Goal: Obtain resource: Obtain resource

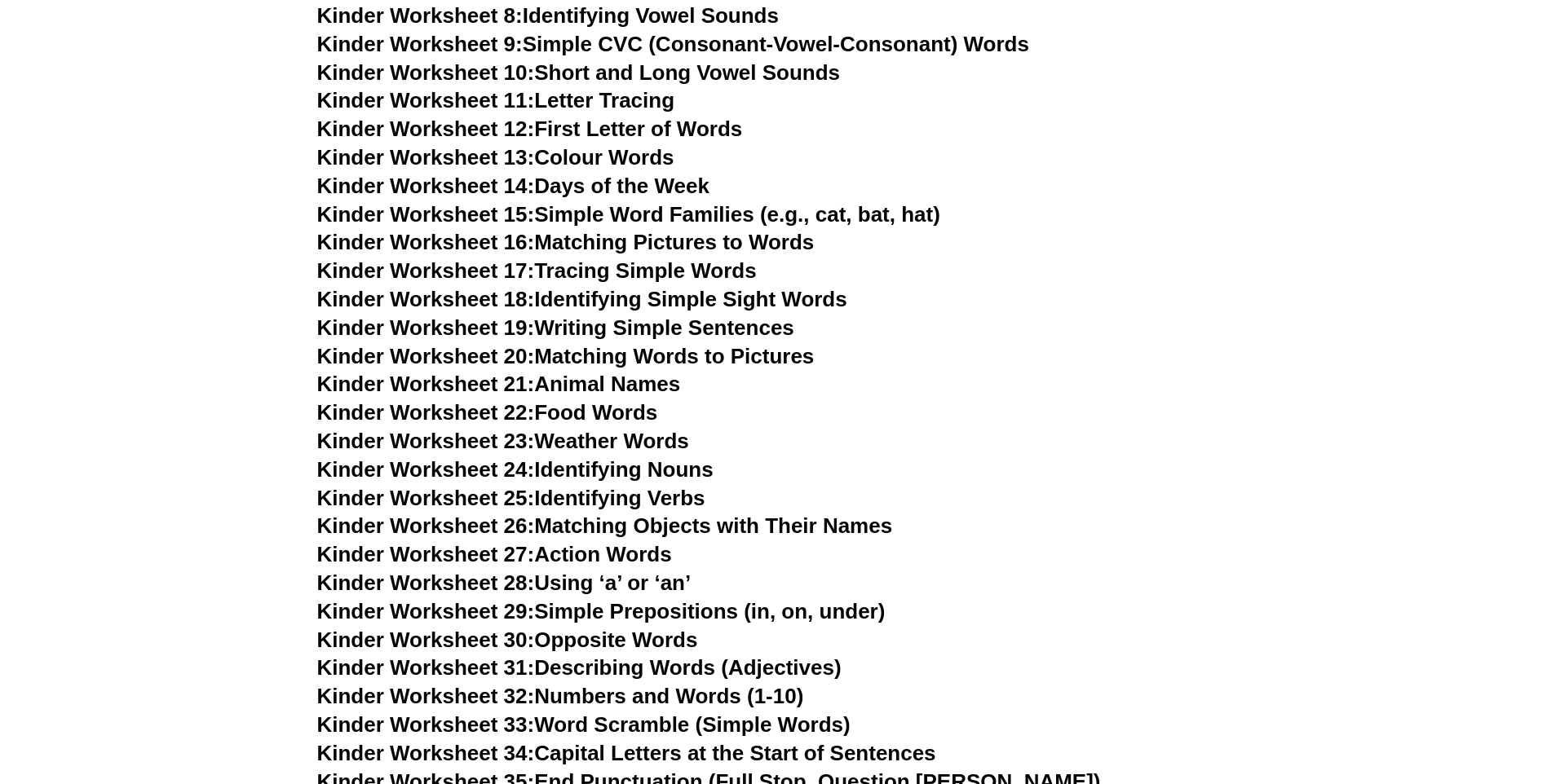
scroll to position [1024, 0]
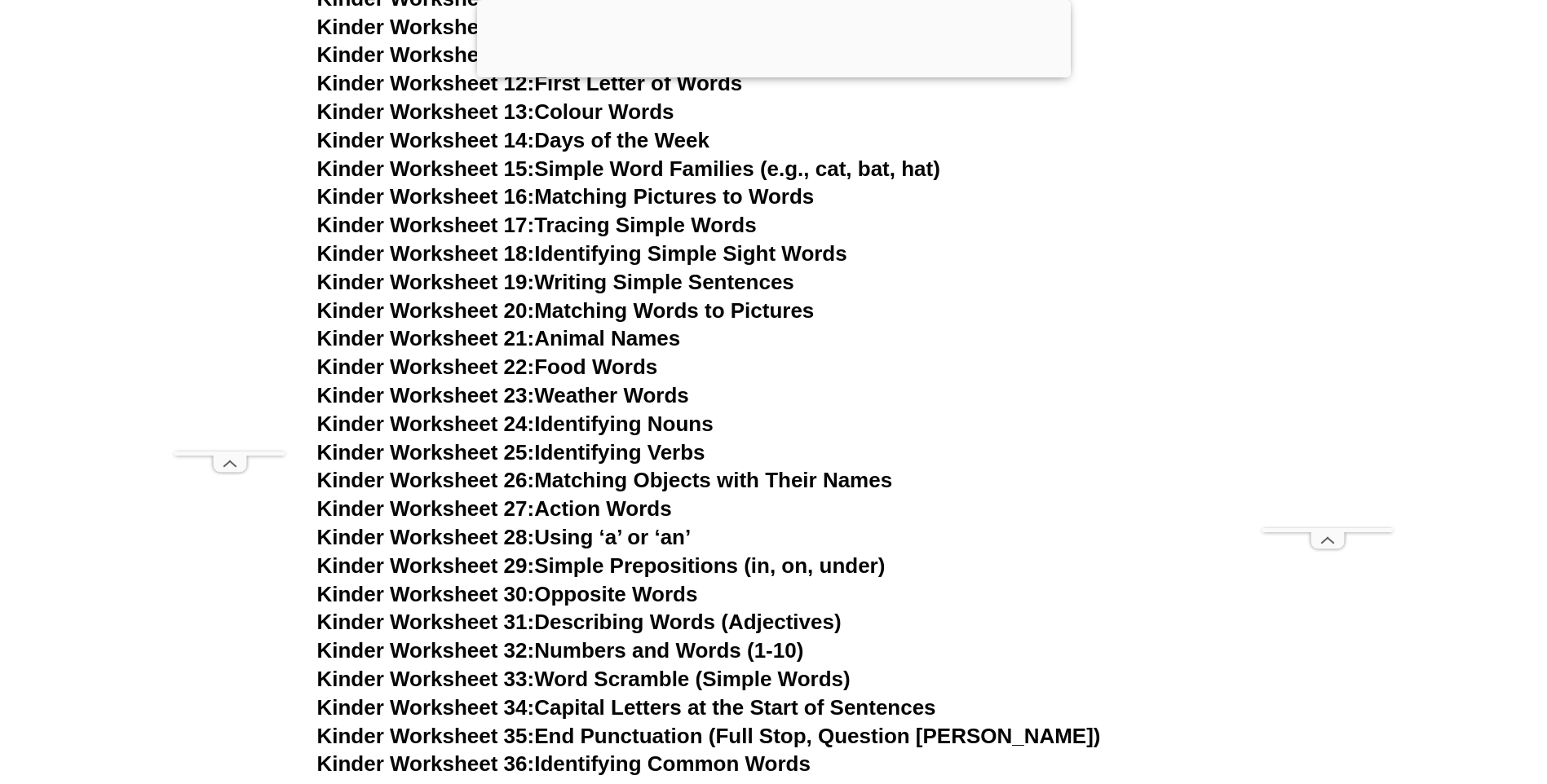
click at [574, 341] on link "Kinder Worksheet 21: Animal Names" at bounding box center [499, 338] width 364 height 25
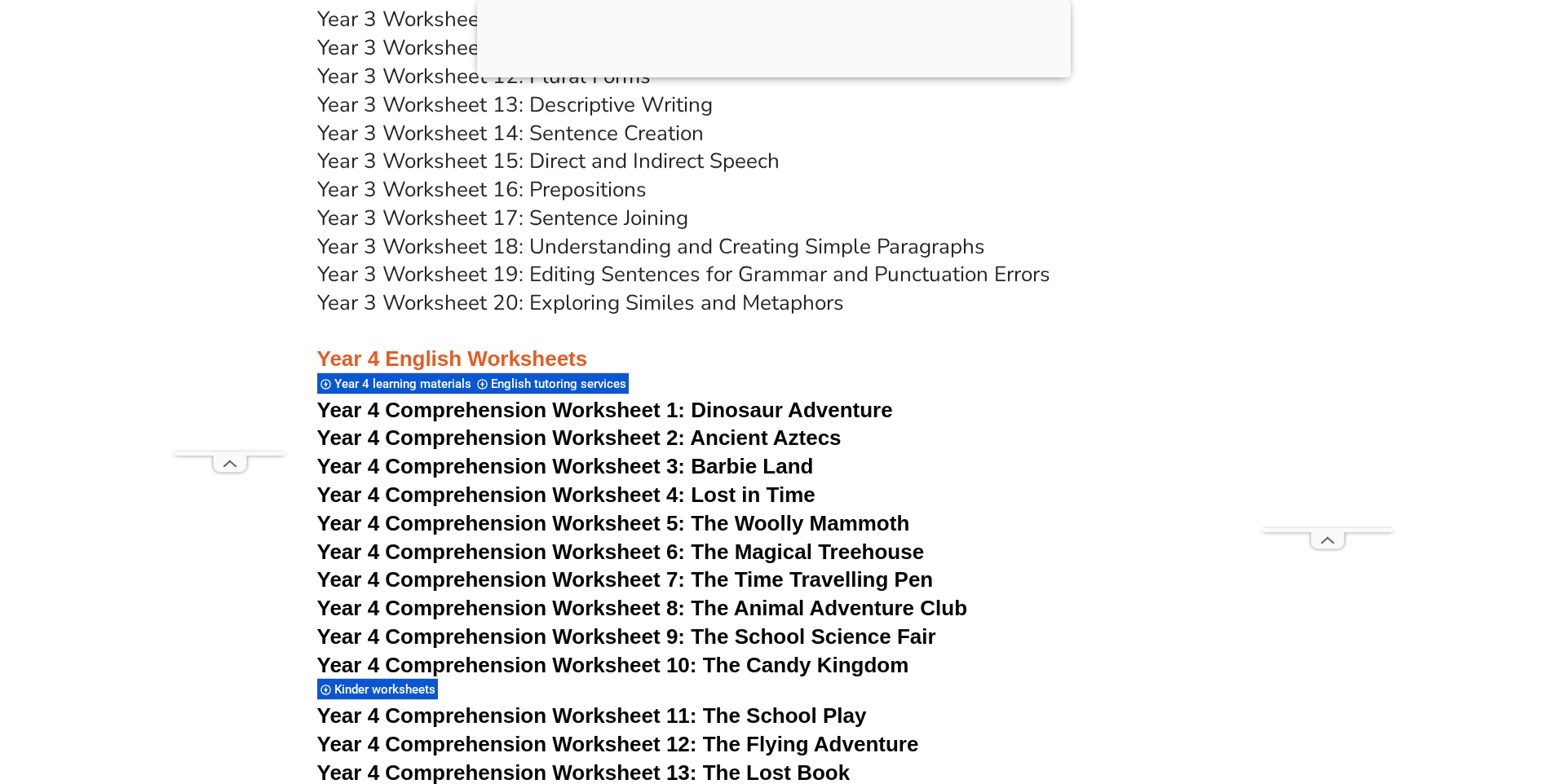
scroll to position [5916, 0]
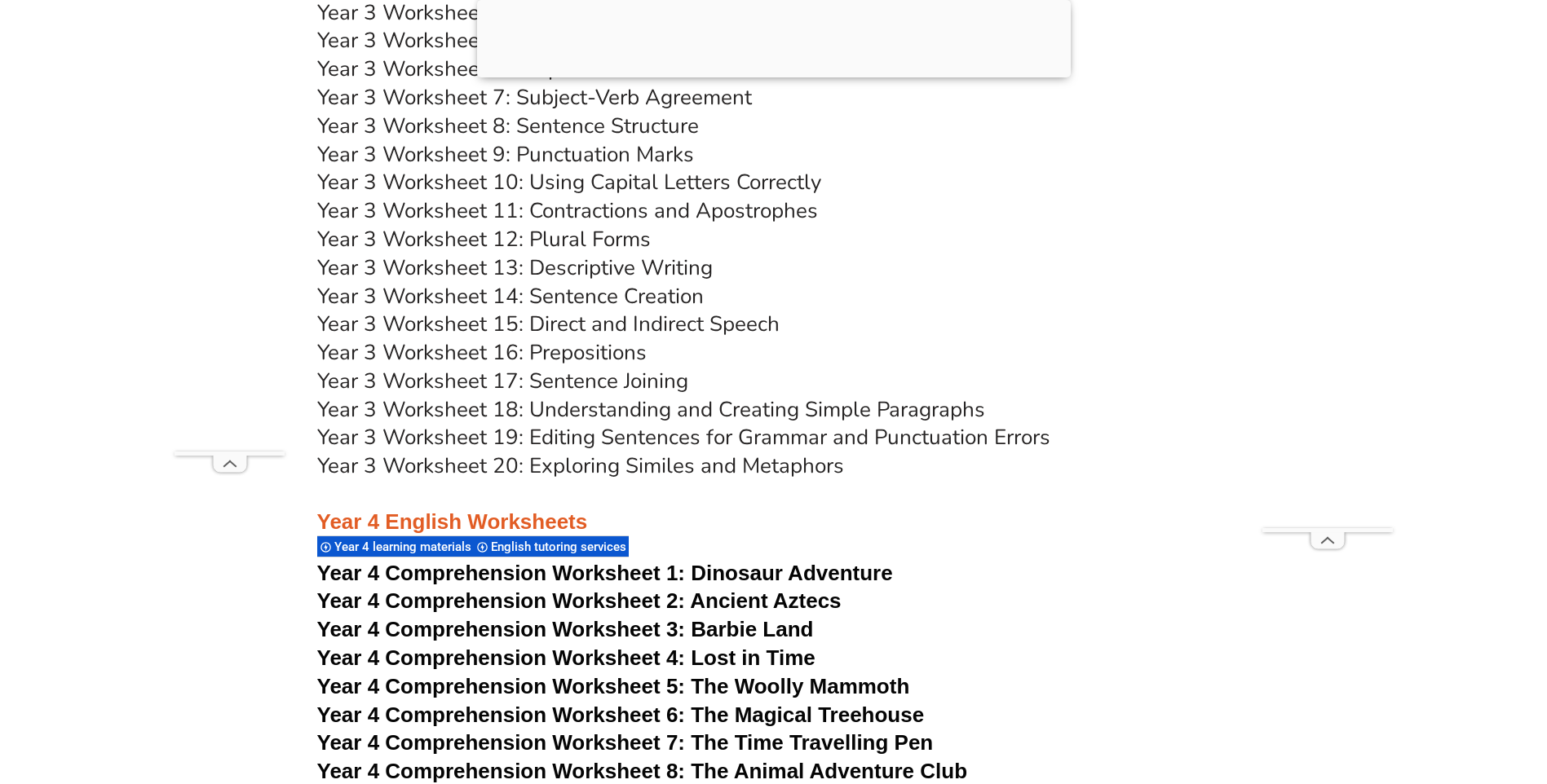
click at [689, 187] on link "Year 3 Worksheet 10: Using Capital Letters Correctly" at bounding box center [570, 182] width 504 height 29
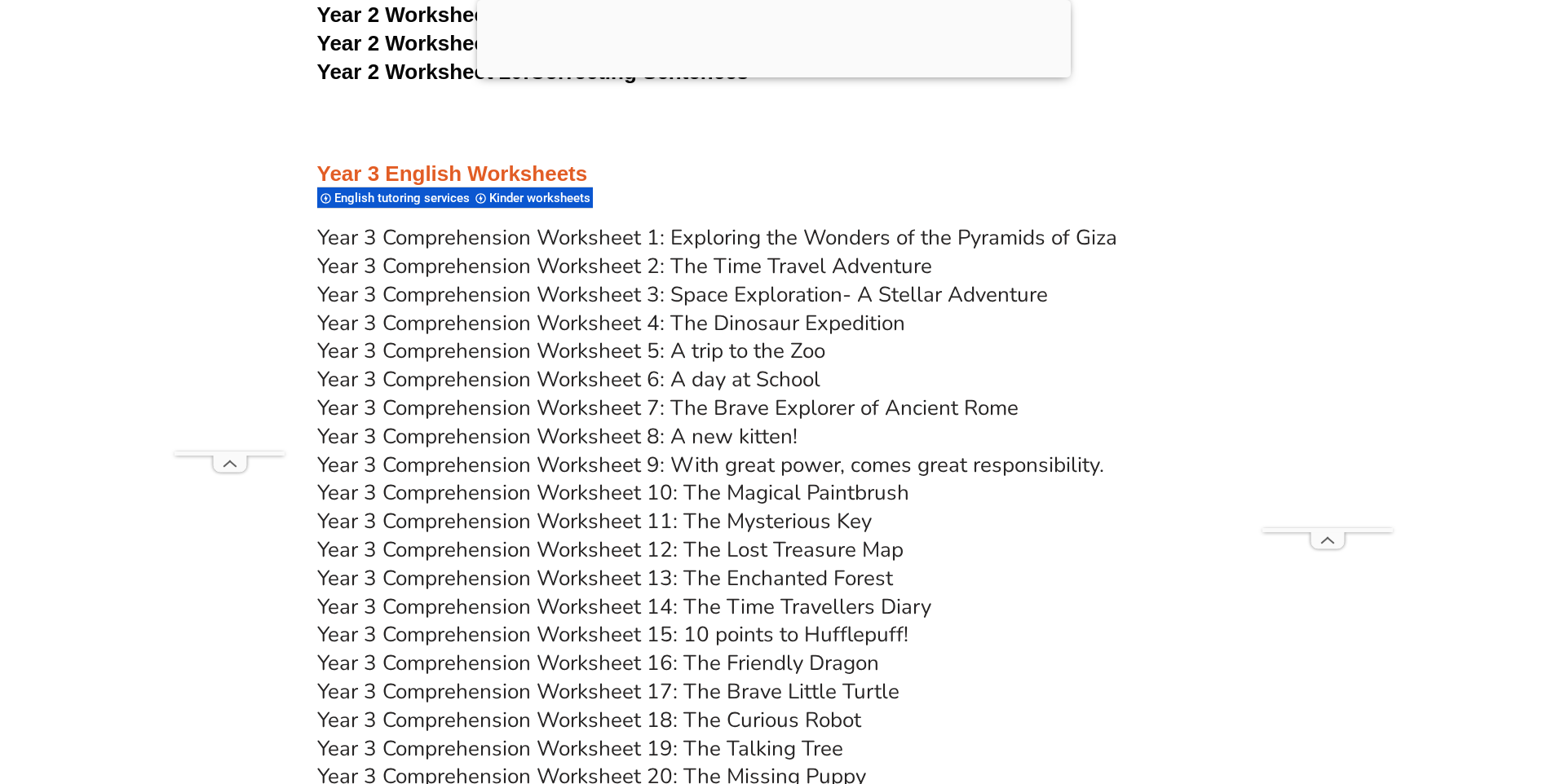
scroll to position [5019, 0]
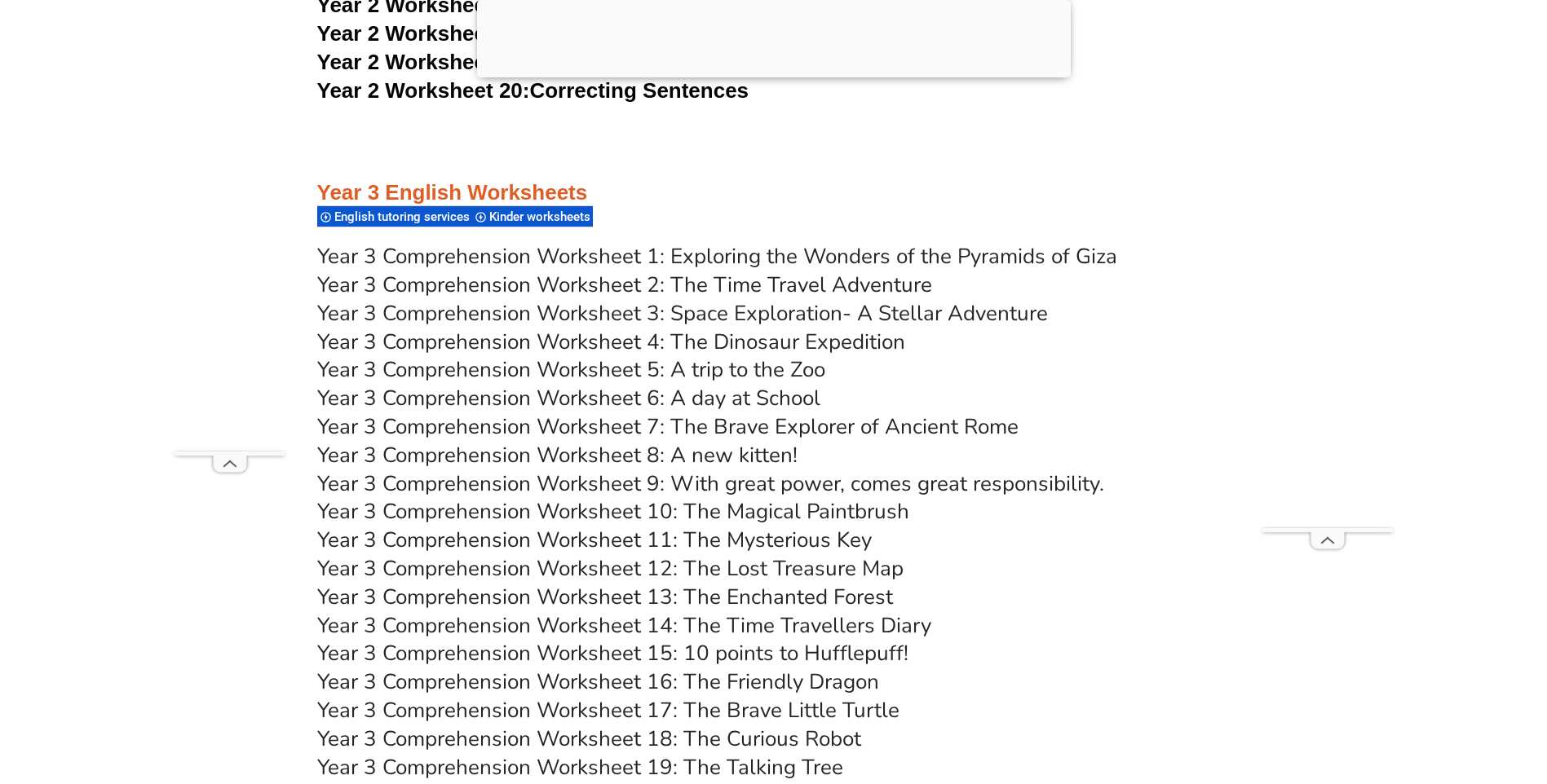
click at [946, 318] on link "Year 3 Comprehension Worksheet 3: Space Exploration- A Stellar Adventure" at bounding box center [683, 313] width 731 height 29
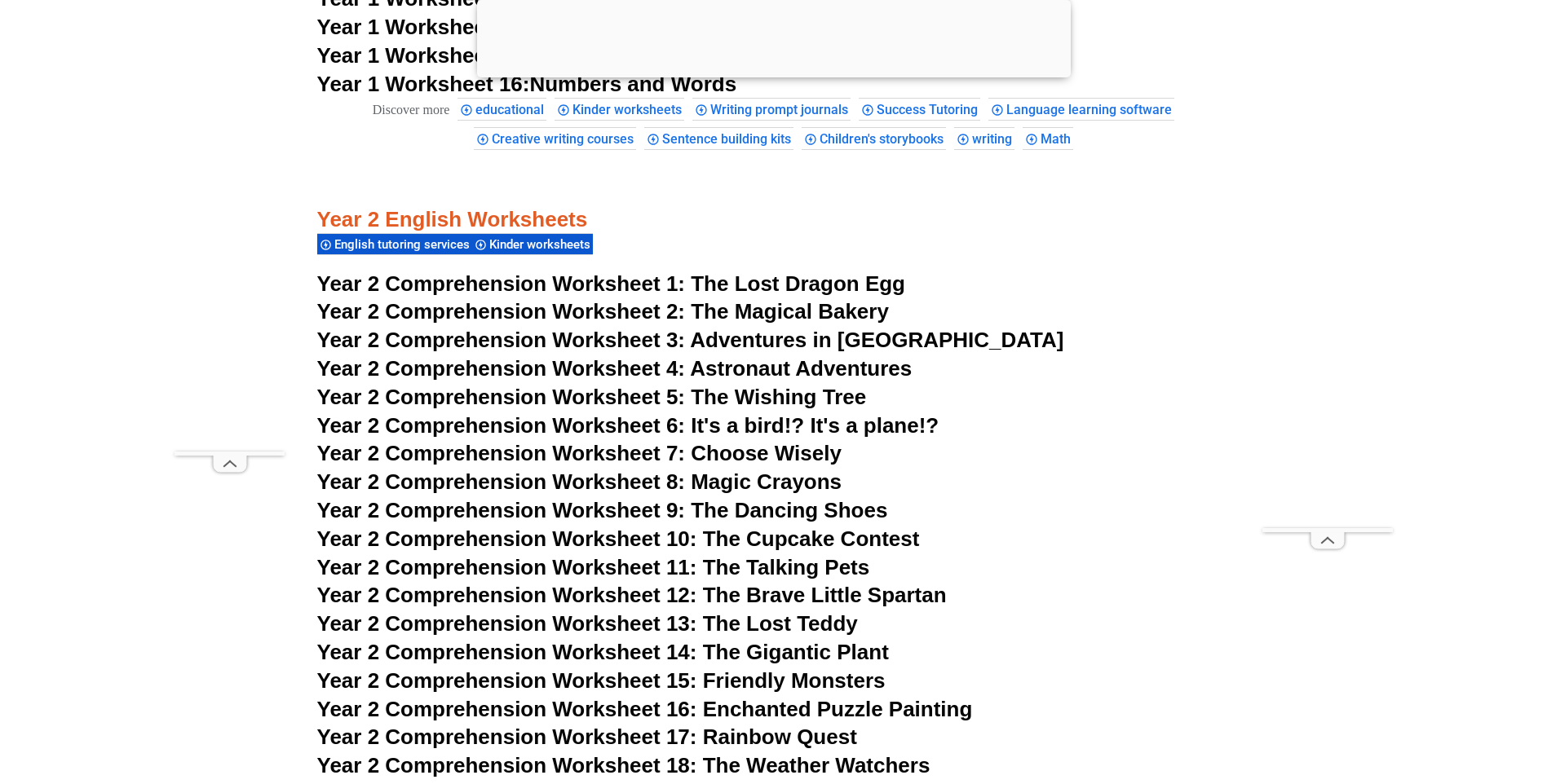
scroll to position [3715, 0]
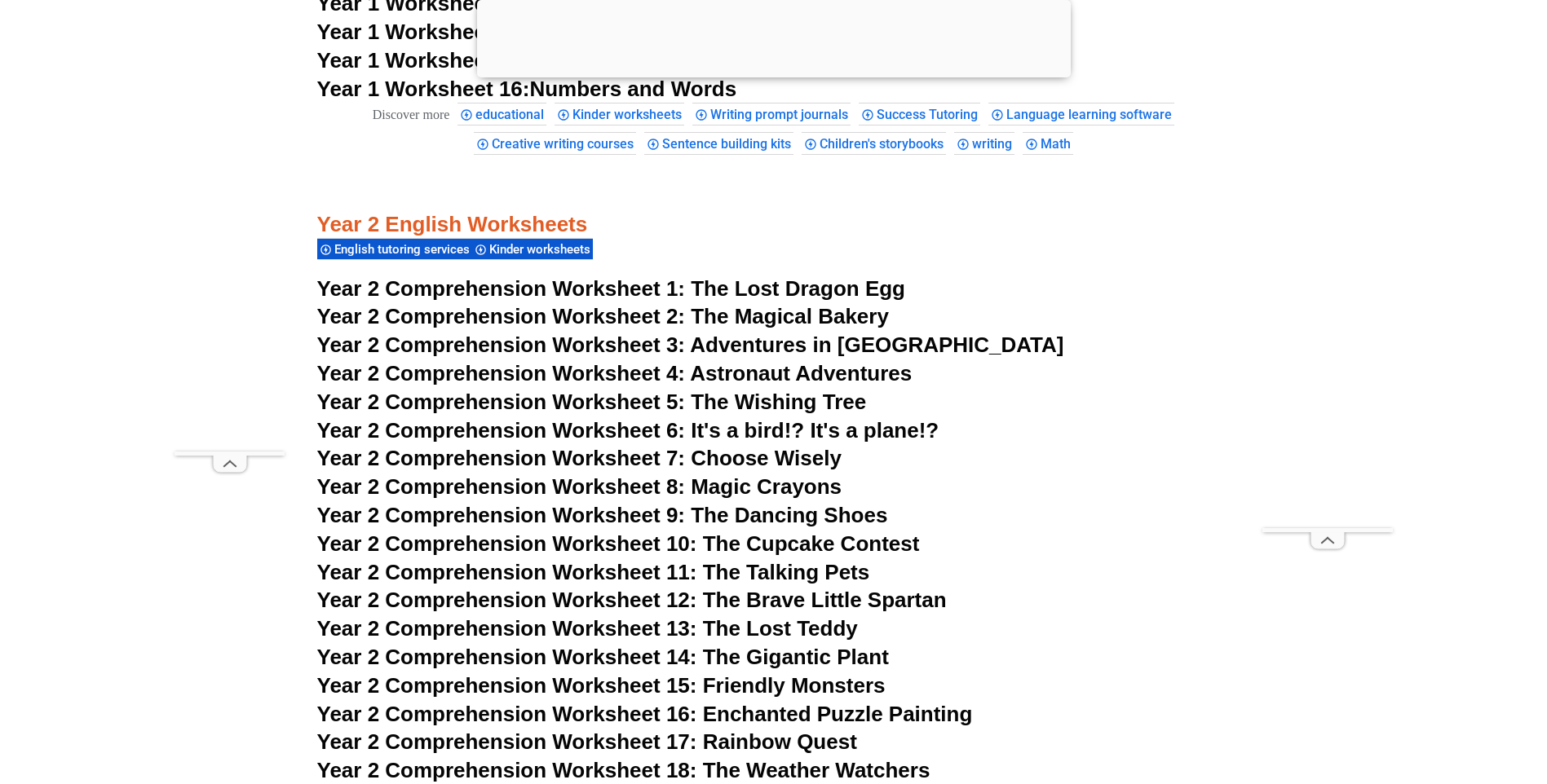
click at [829, 399] on span "The Wishing Tree" at bounding box center [778, 402] width 175 height 25
click at [892, 428] on span "Year 2 Comprehension Worksheet 6: It's a bird!? It's a plane!?" at bounding box center [629, 430] width 623 height 25
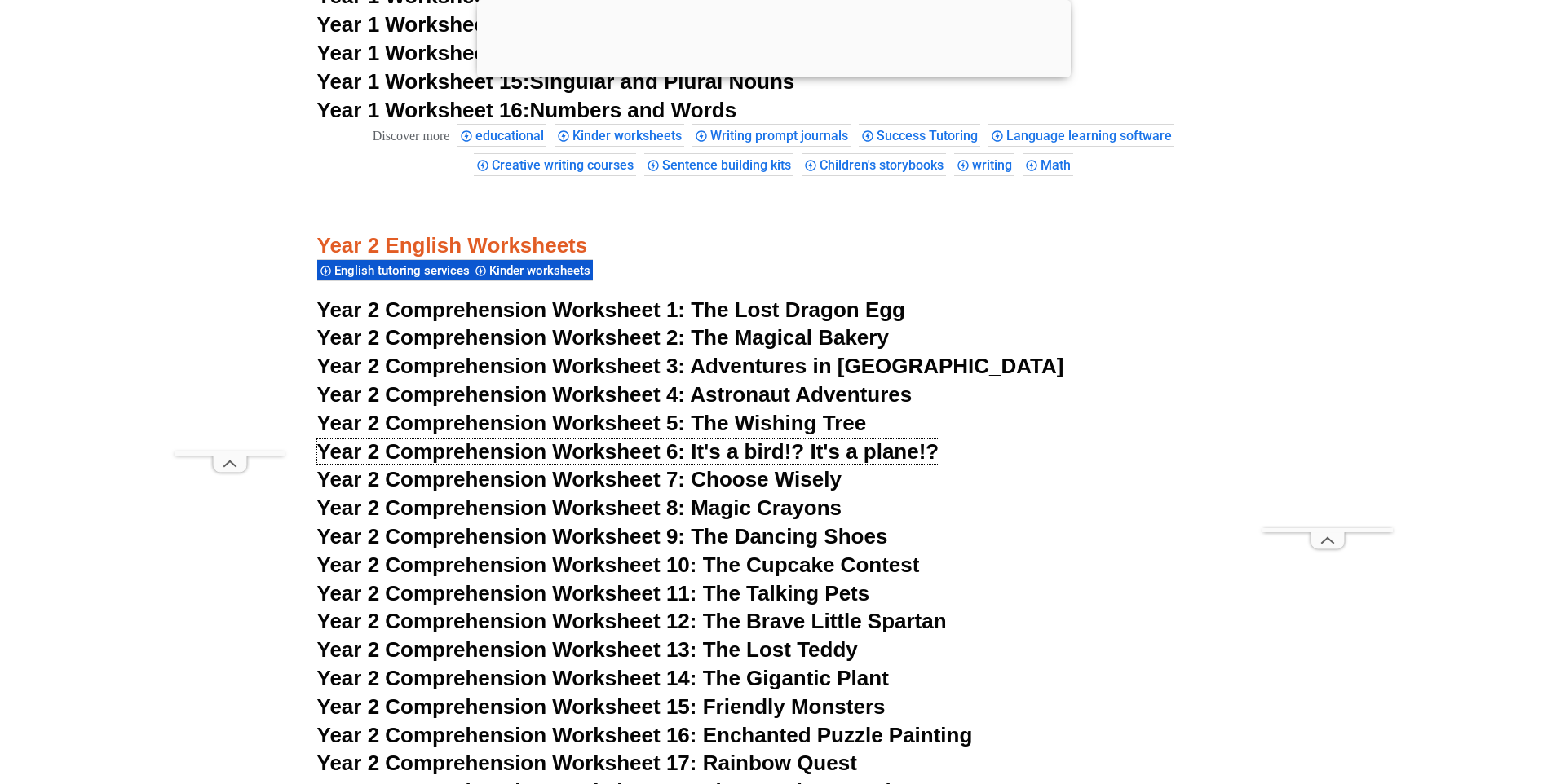
scroll to position [3552, 0]
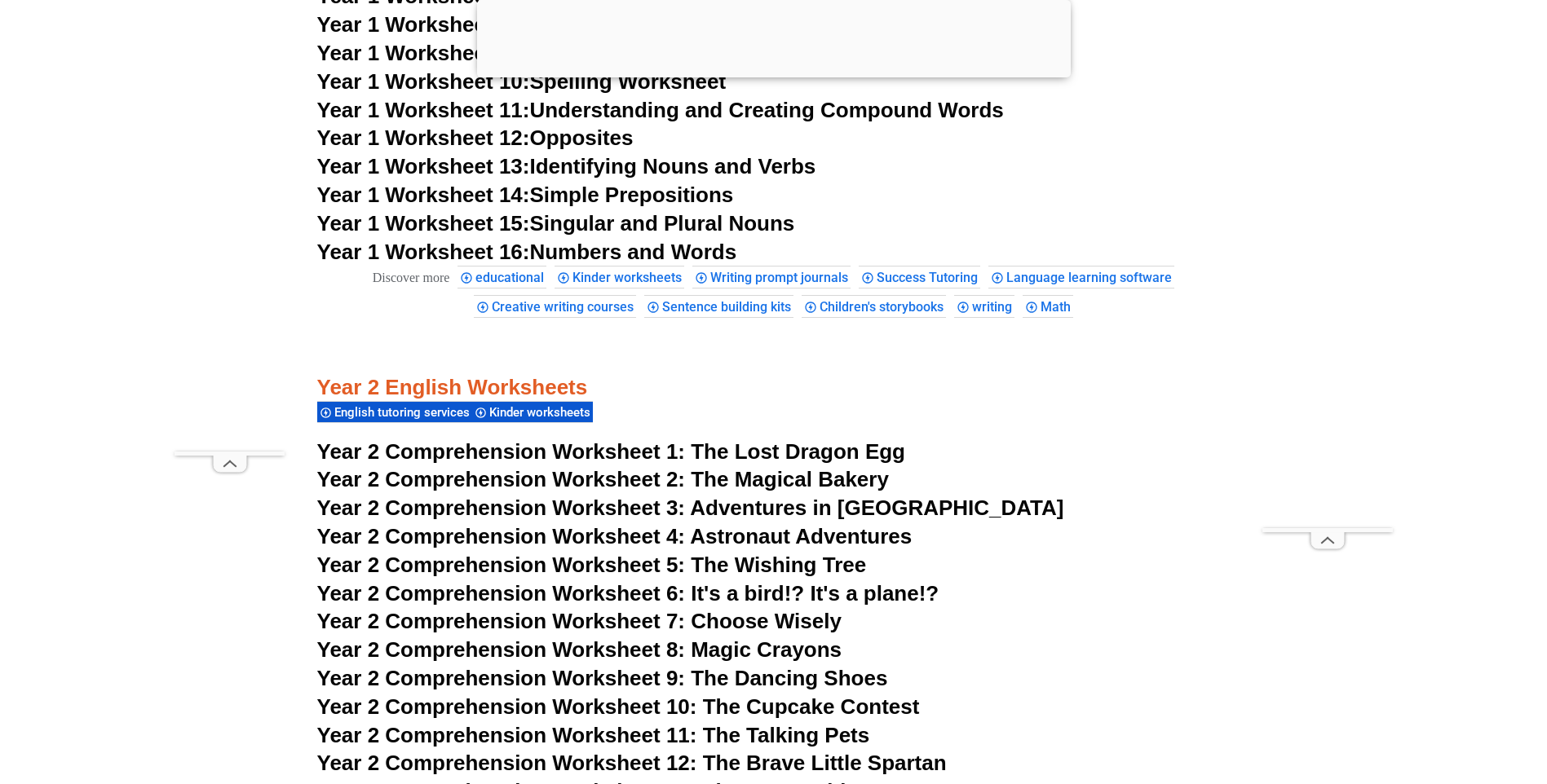
click at [658, 253] on link "Year 1 Worksheet 16: Numbers and Words" at bounding box center [527, 251] width 420 height 25
click at [603, 142] on link "Year 1 Worksheet 12: Opposites" at bounding box center [475, 137] width 316 height 25
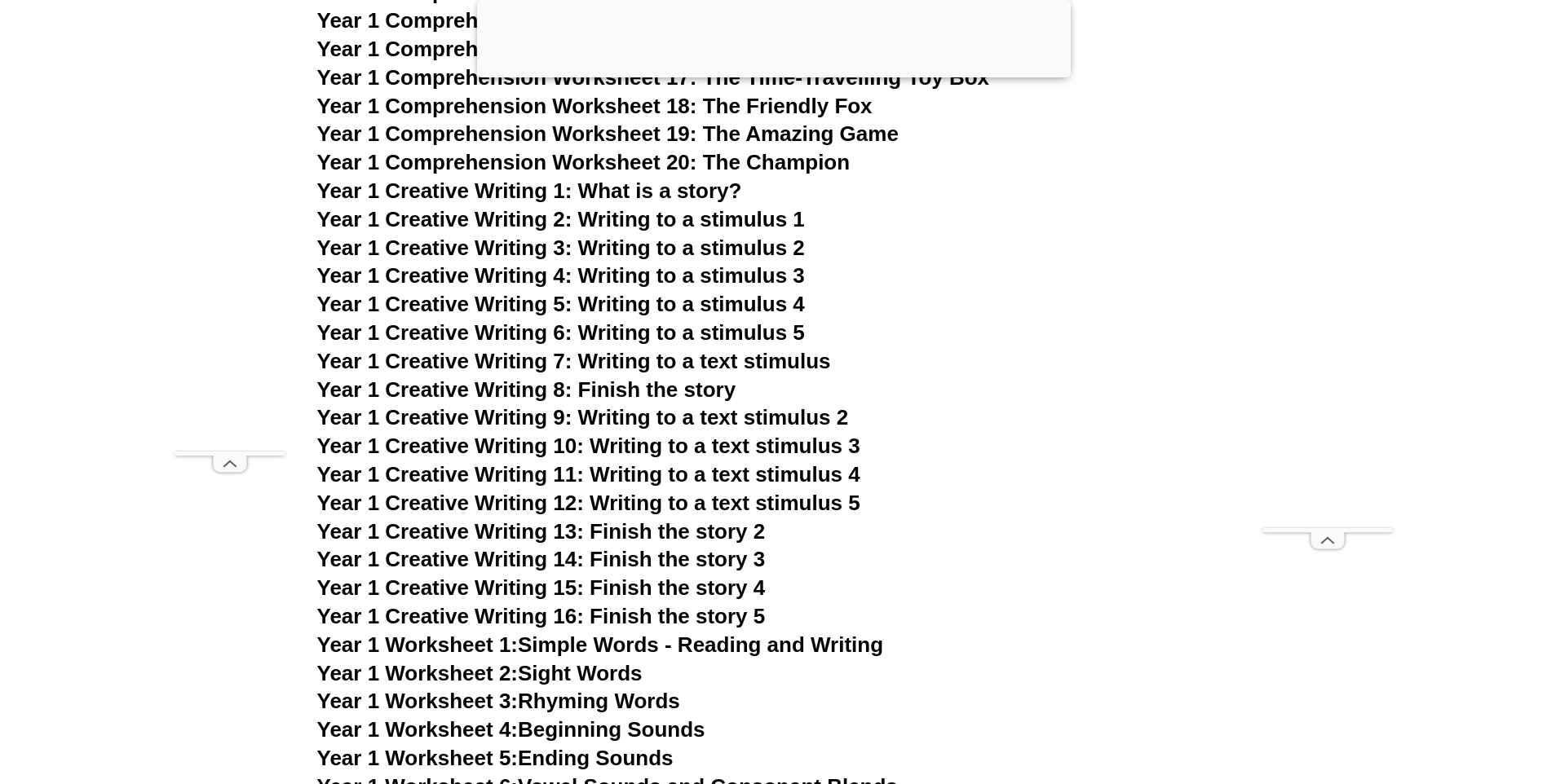
scroll to position [2655, 0]
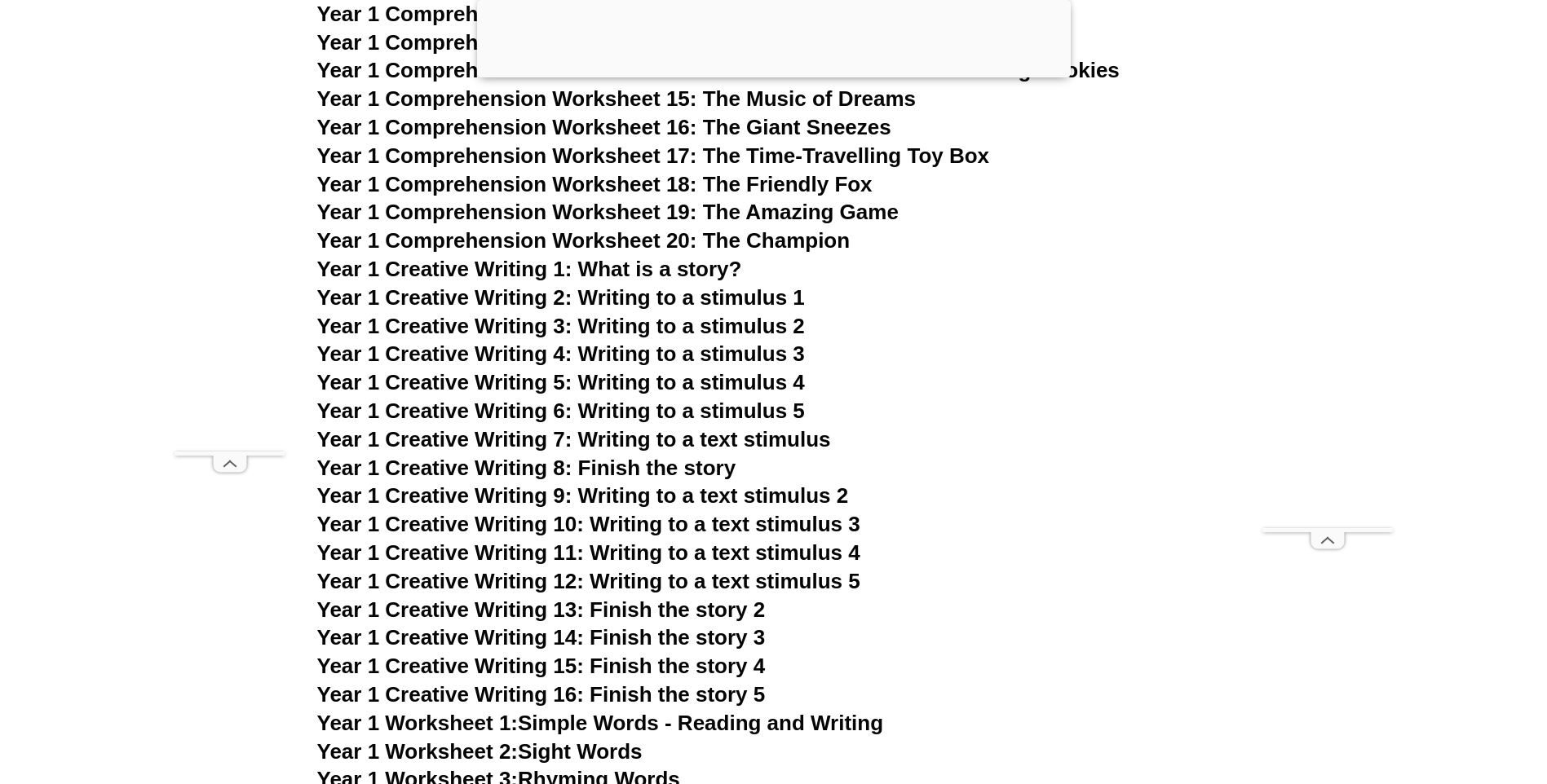
click at [643, 472] on span "Year 1 Creative Writing 8: Finish the story" at bounding box center [527, 468] width 420 height 25
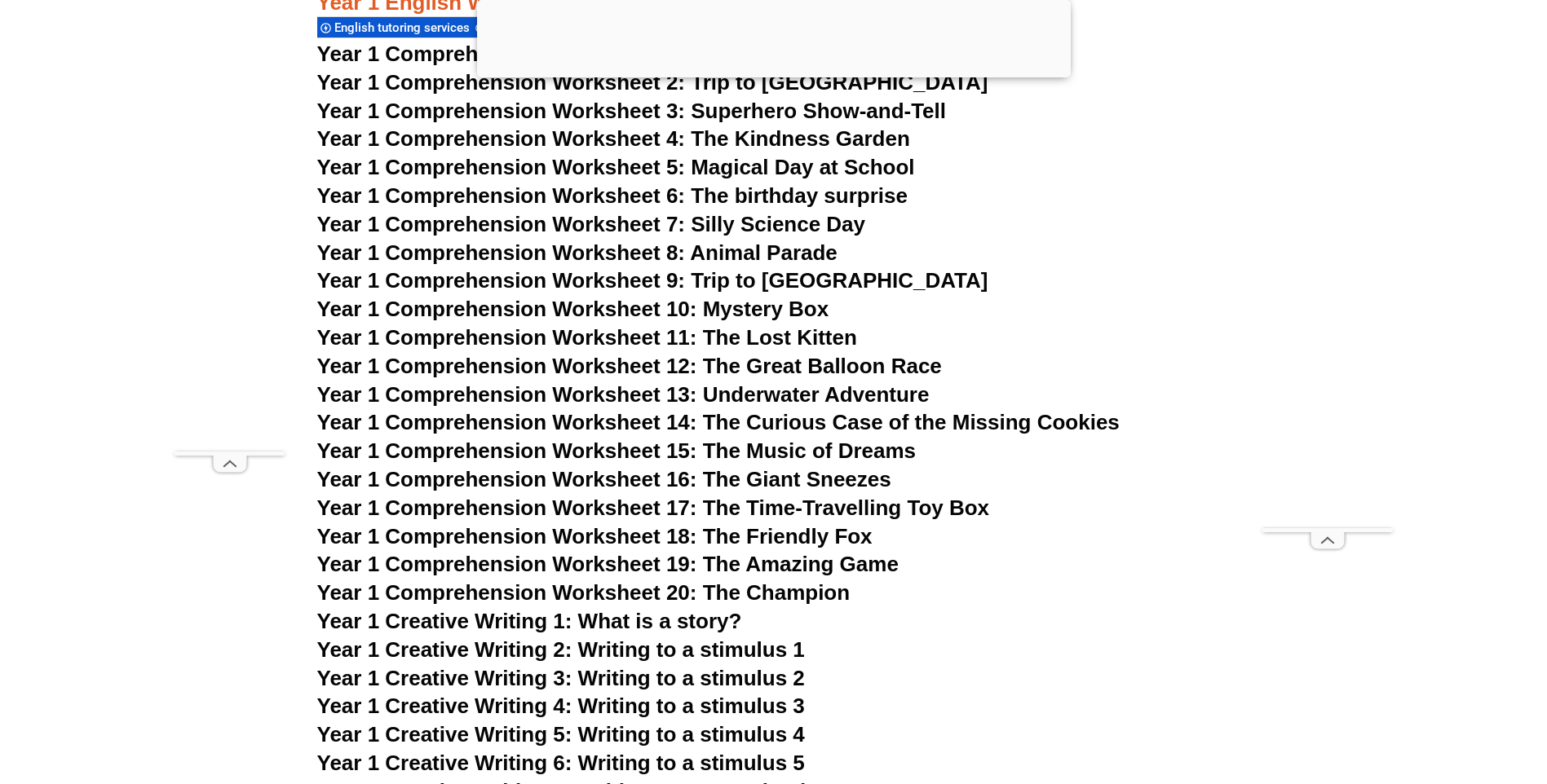
scroll to position [2084, 0]
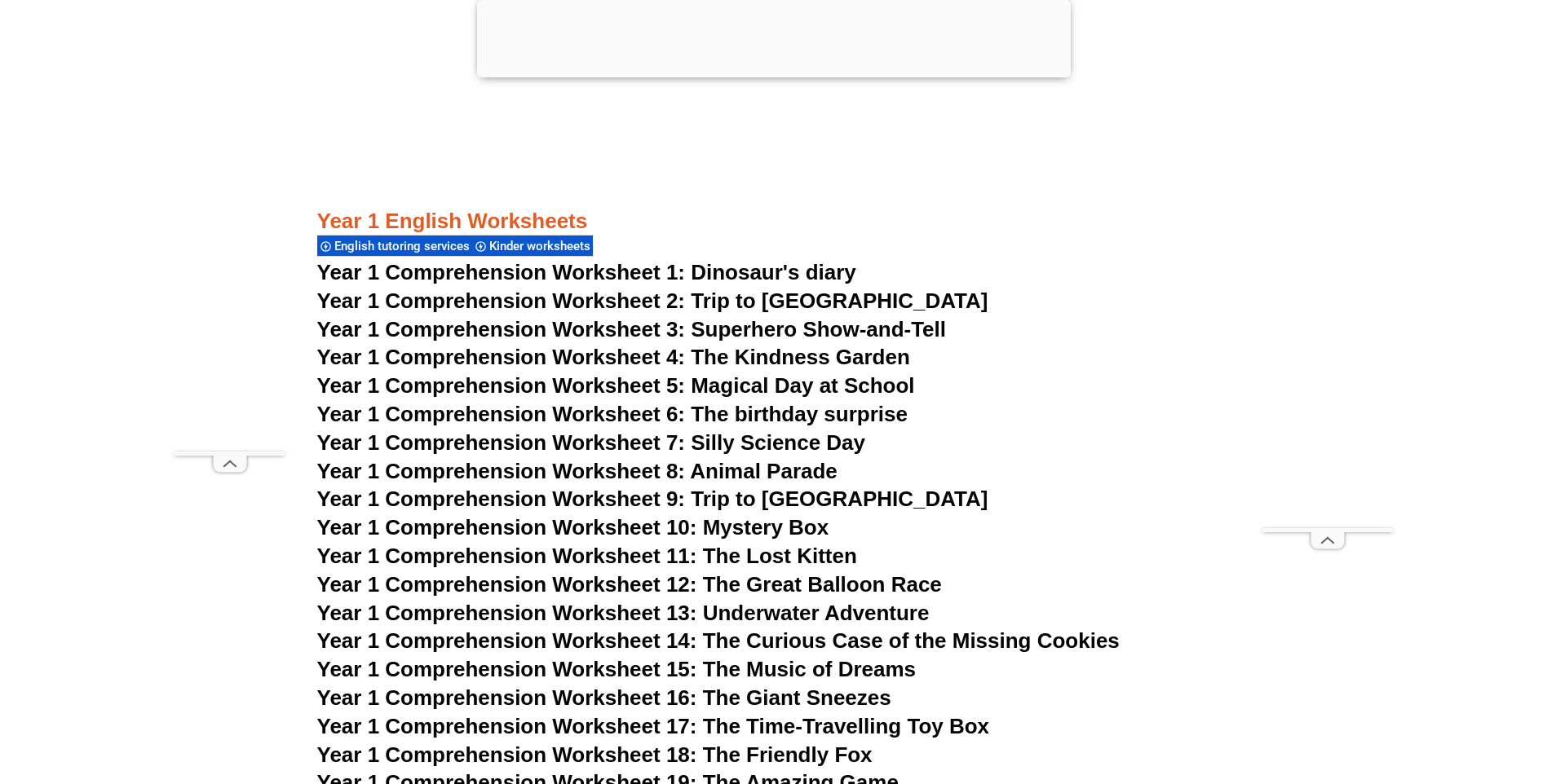
click at [796, 332] on span "Year 1 Comprehension Worksheet 3: Superhero Show-and-Tell" at bounding box center [632, 329] width 630 height 25
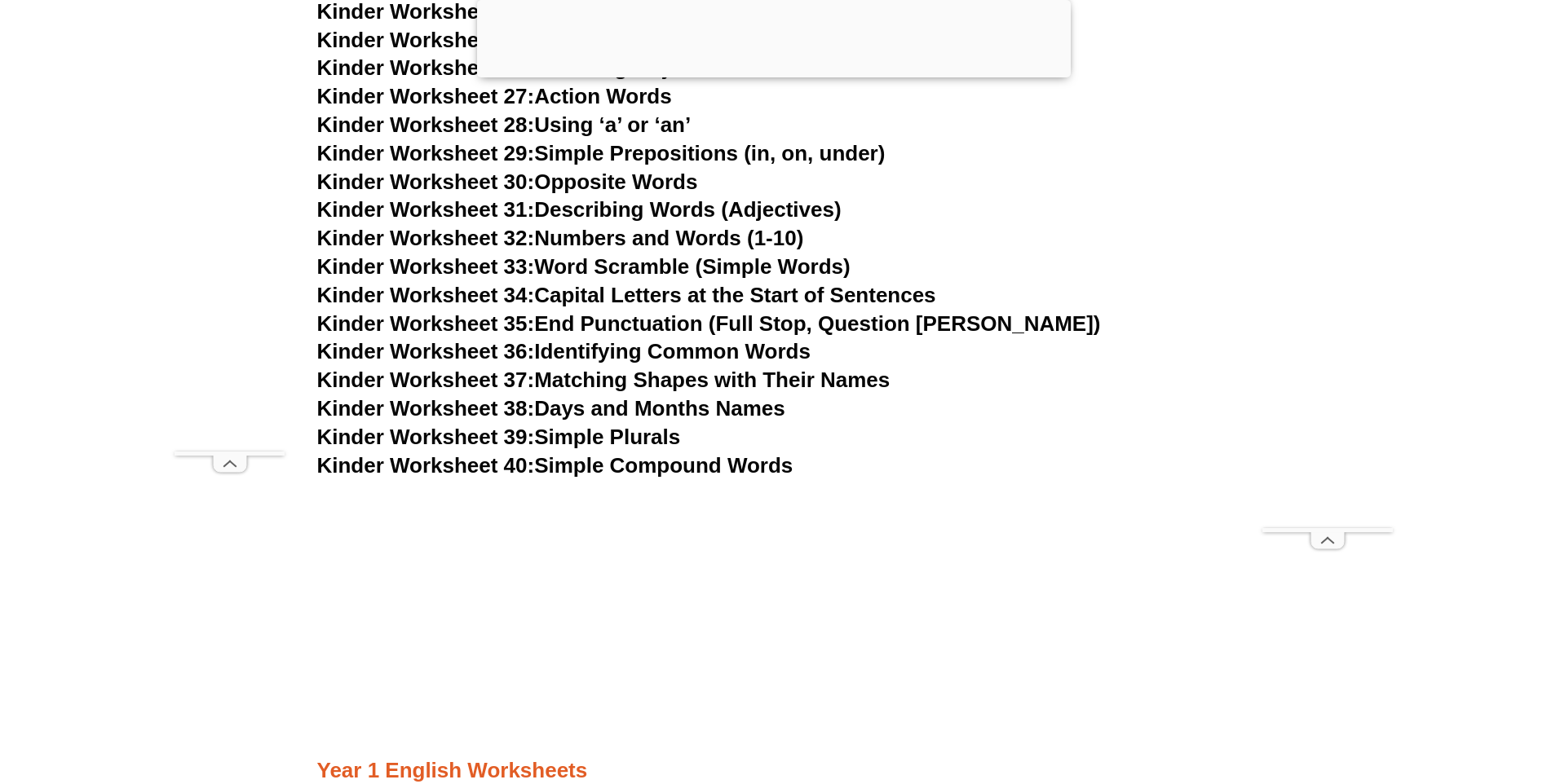
scroll to position [1514, 0]
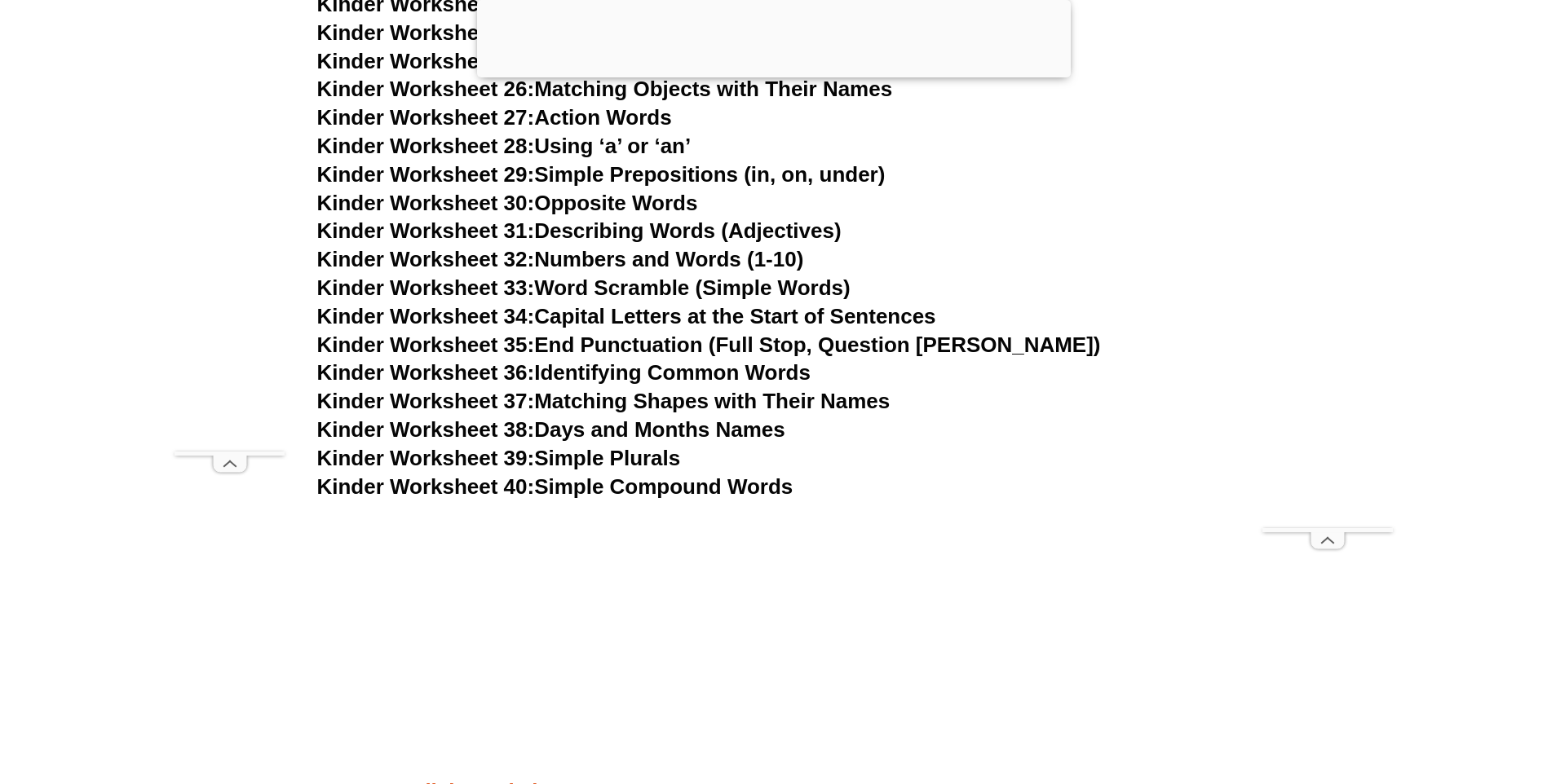
click at [710, 176] on link "Kinder Worksheet 29: Simple Prepositions (in, on, under)" at bounding box center [601, 174] width 569 height 25
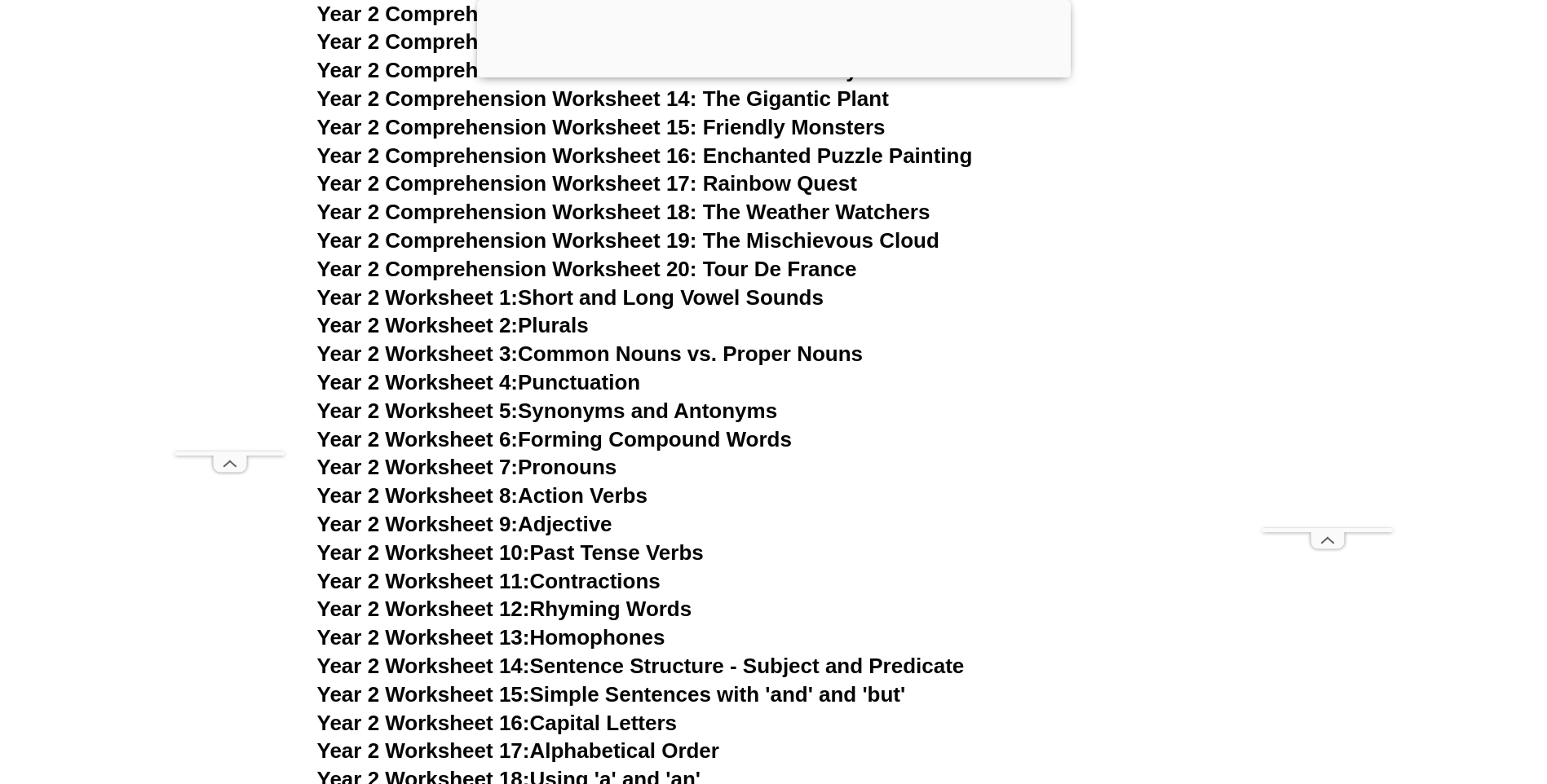
scroll to position [4285, 0]
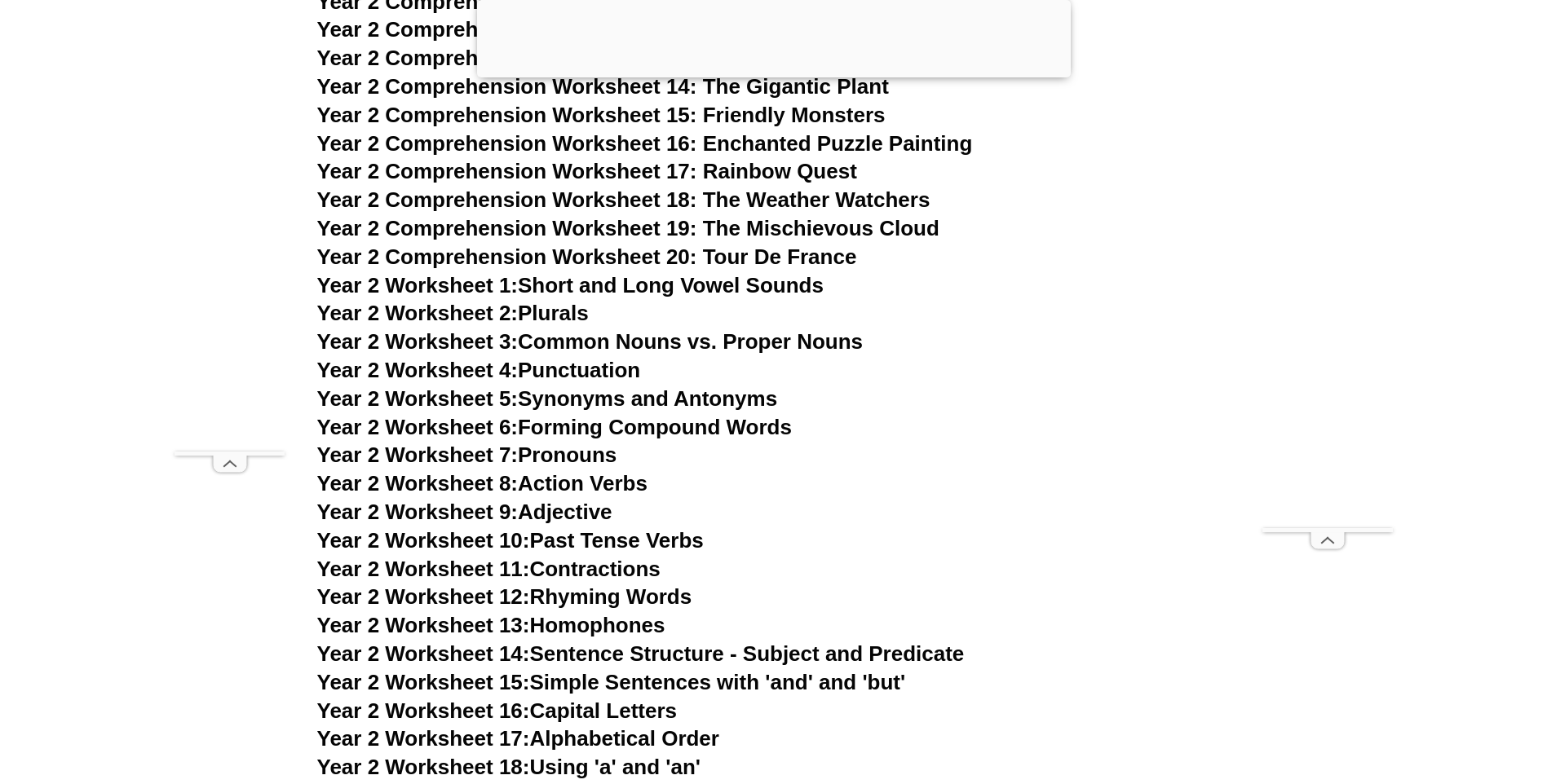
click at [629, 486] on link "Year 2 Worksheet 8: Action Verbs" at bounding box center [482, 484] width 330 height 25
click at [580, 514] on link "Year 2 Worksheet 9: Adjective" at bounding box center [465, 511] width 296 height 25
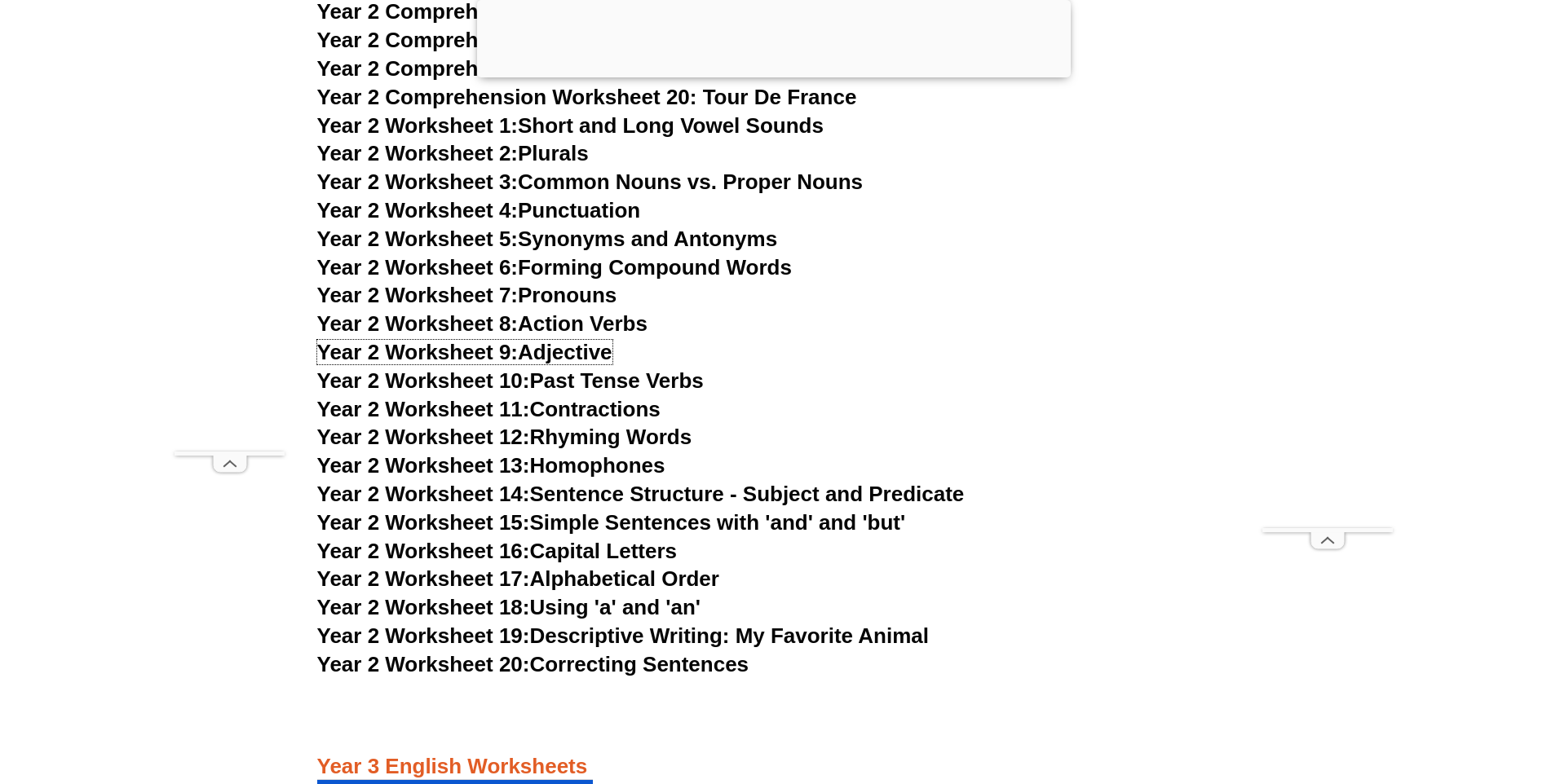
scroll to position [4449, 0]
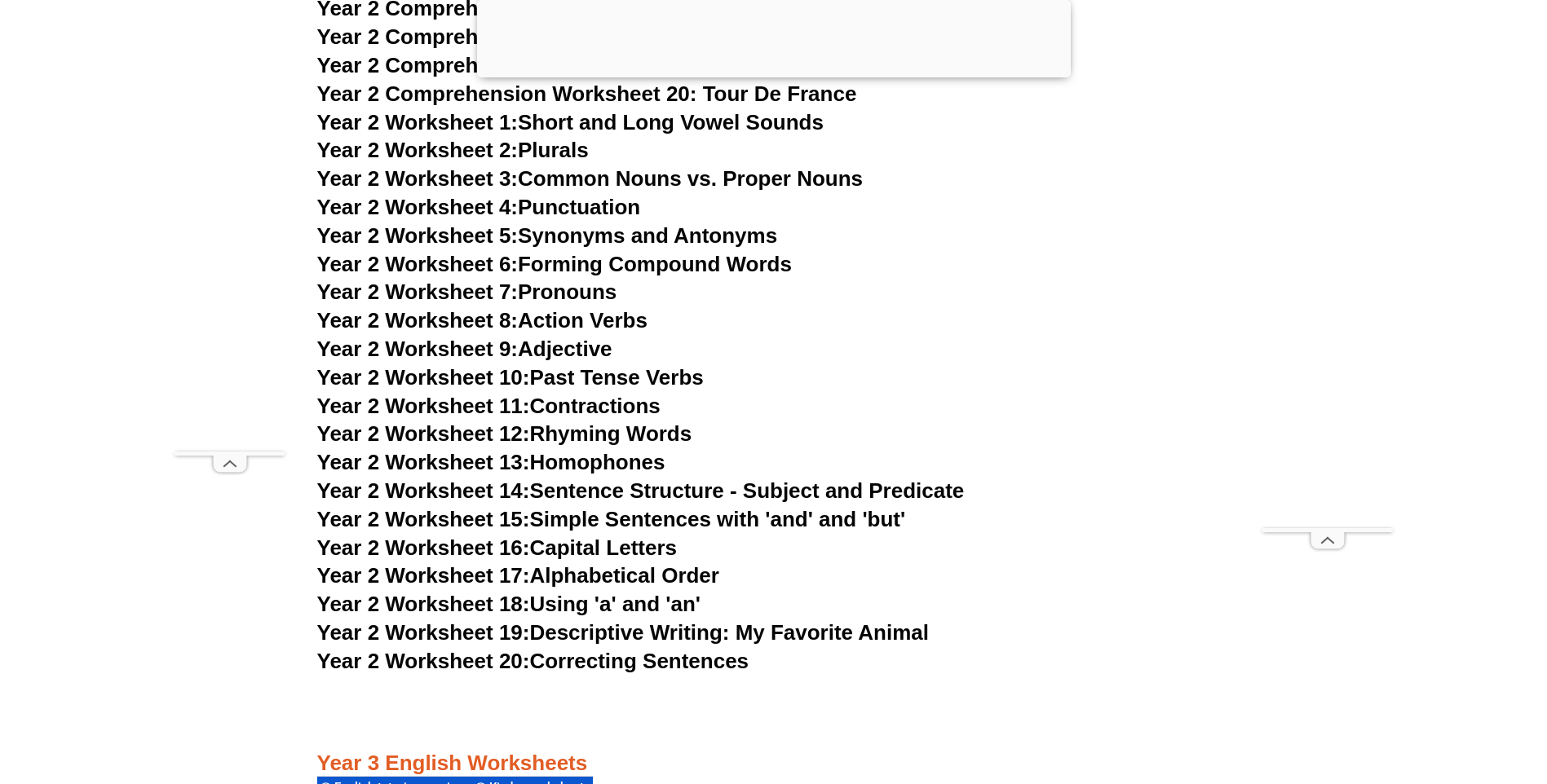
click at [660, 575] on link "Year 2 Worksheet 17: Alphabetical Order" at bounding box center [518, 575] width 402 height 25
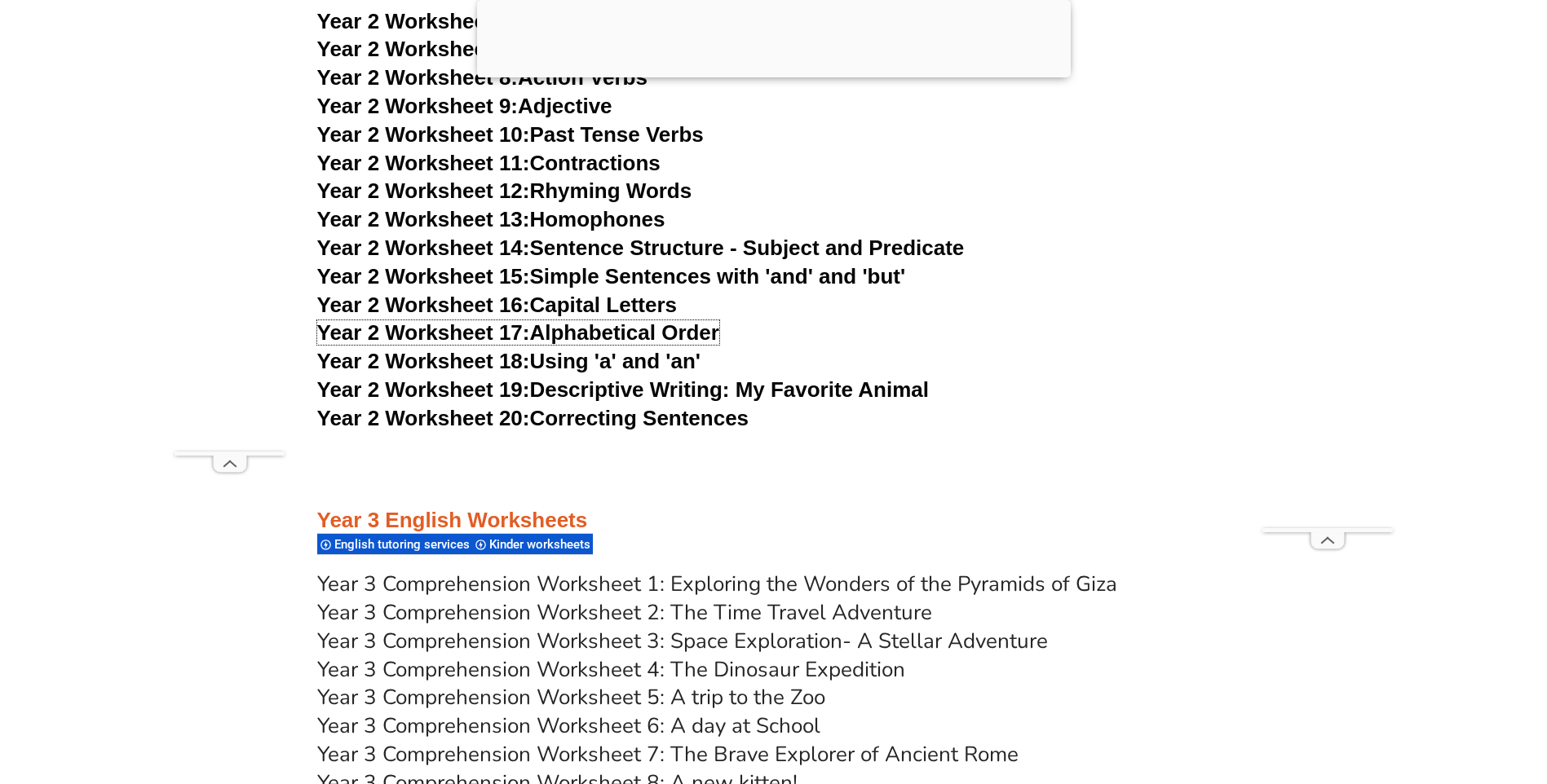
scroll to position [4693, 0]
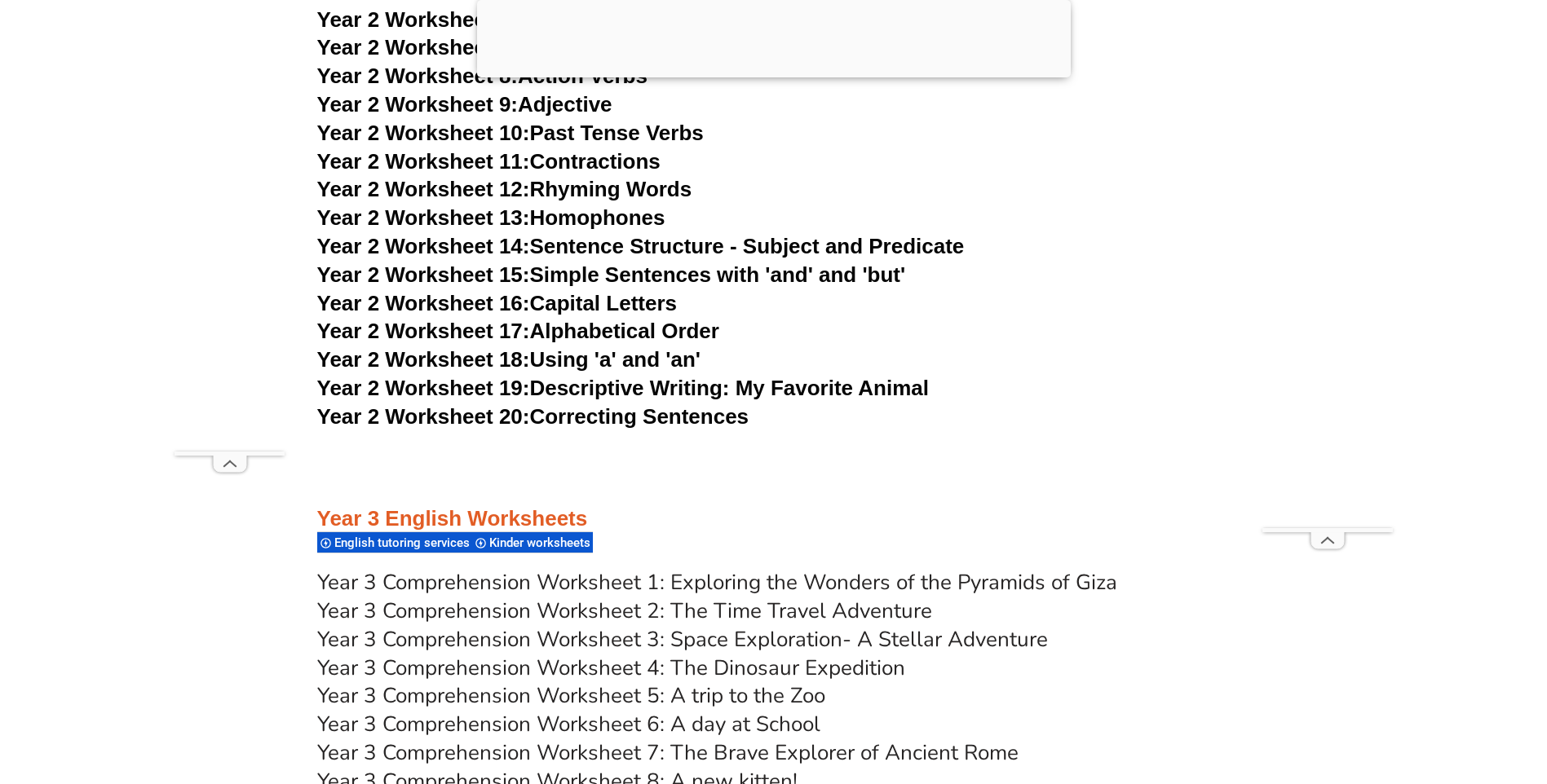
click at [837, 395] on link "Year 2 Worksheet 19: Descriptive Writing: My Favorite Animal" at bounding box center [623, 388] width 612 height 25
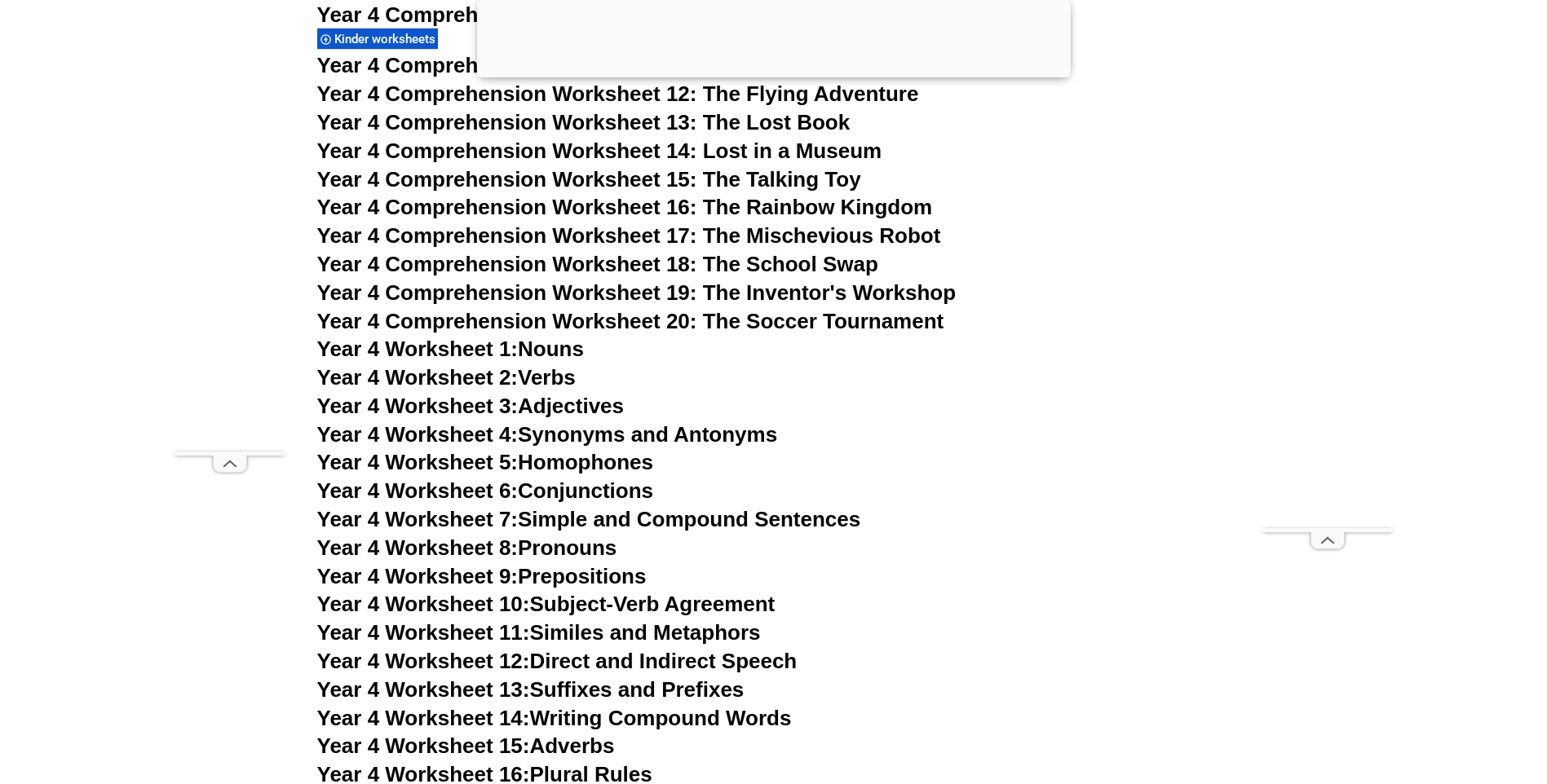
scroll to position [6732, 0]
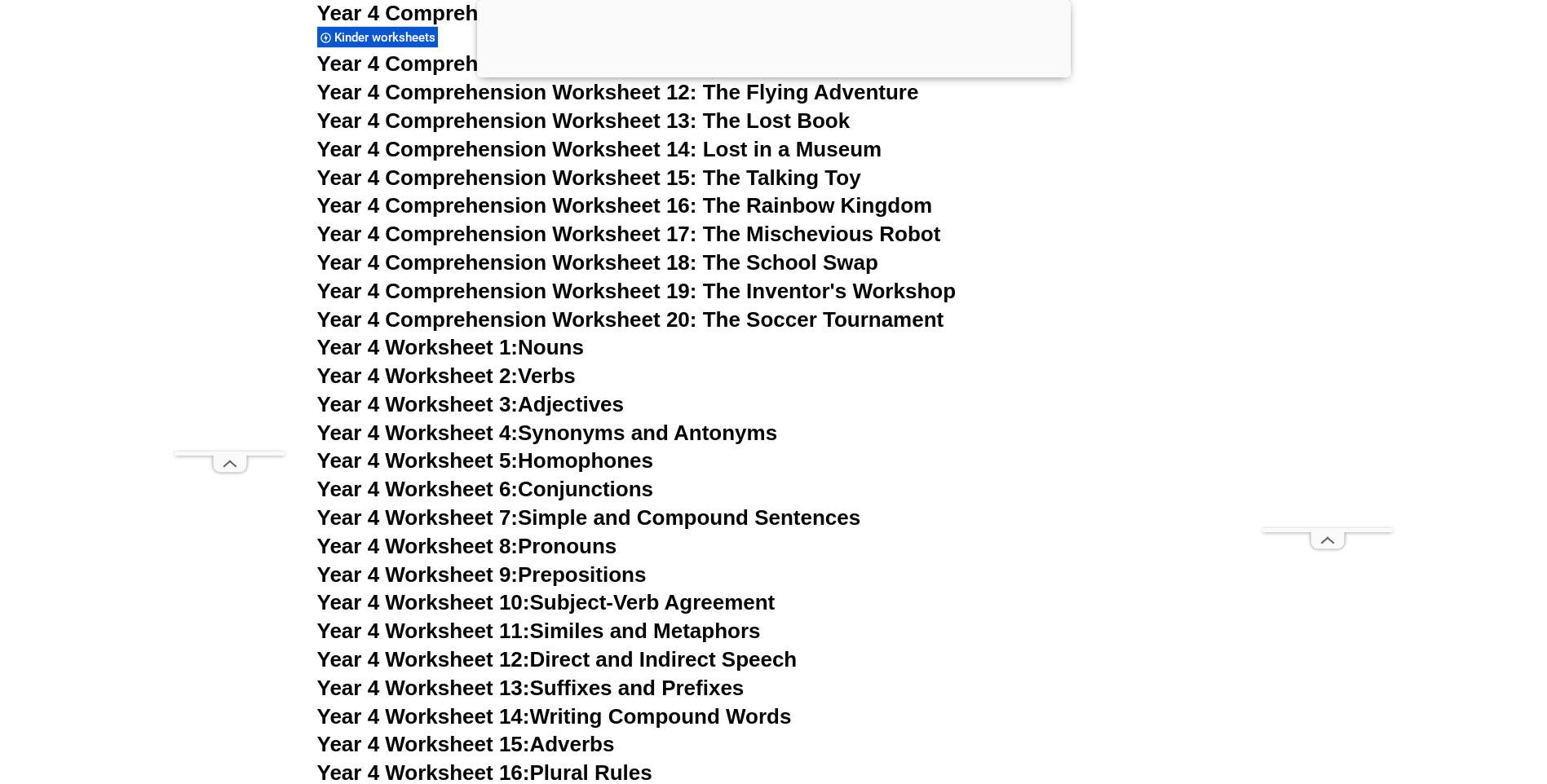
click at [560, 379] on link "Year 4 Worksheet 2: Verbs" at bounding box center [446, 375] width 258 height 25
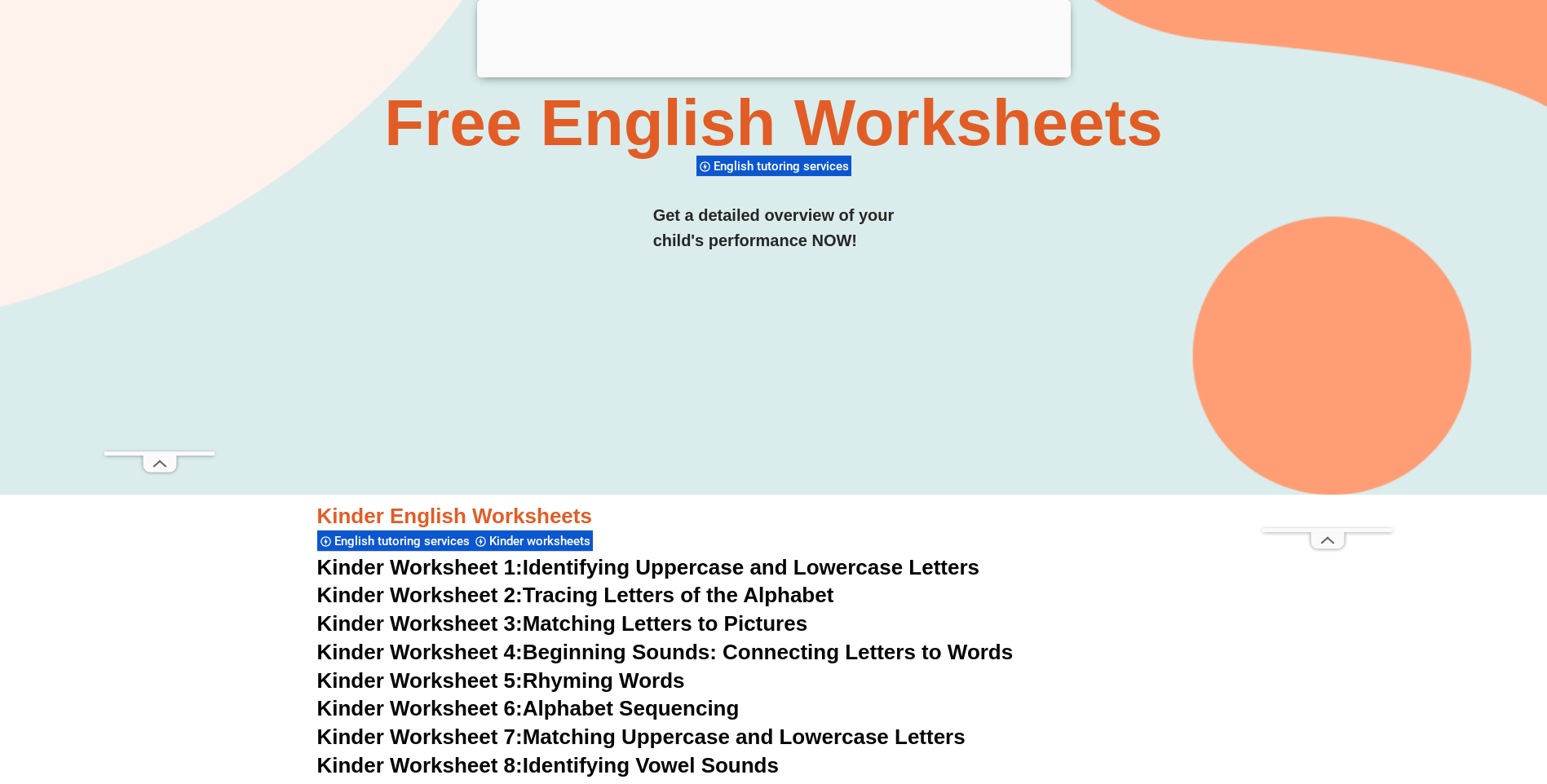
scroll to position [0, 0]
